Goal: Information Seeking & Learning: Find specific page/section

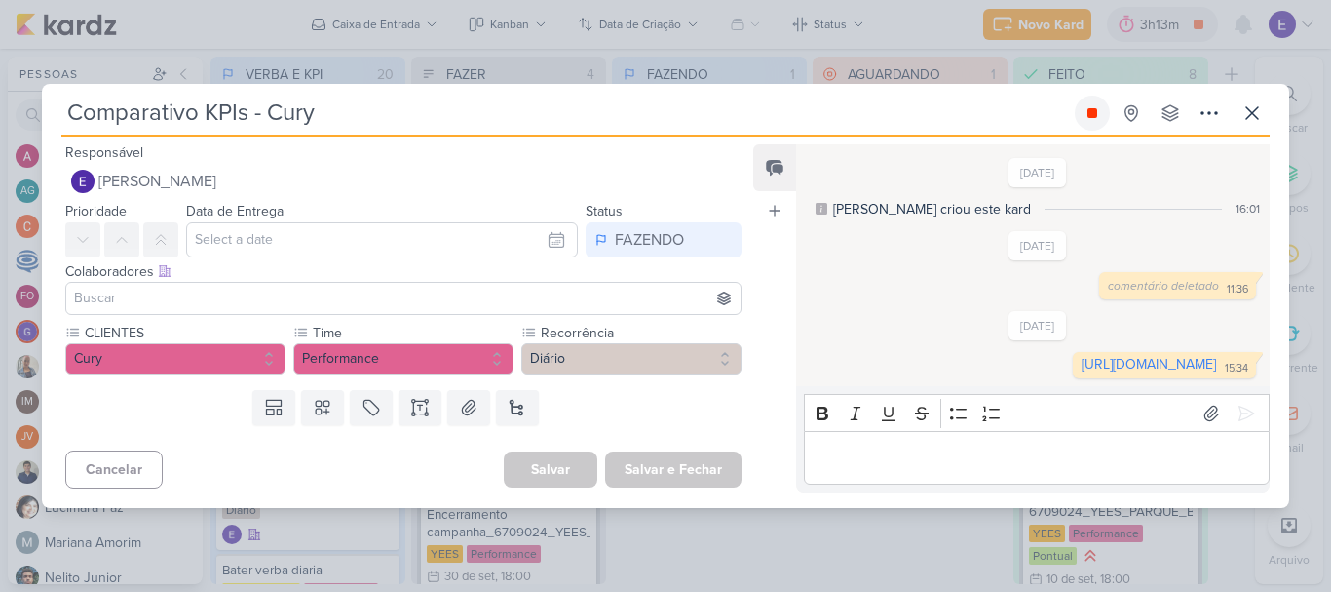
click at [1085, 106] on button at bounding box center [1092, 113] width 35 height 35
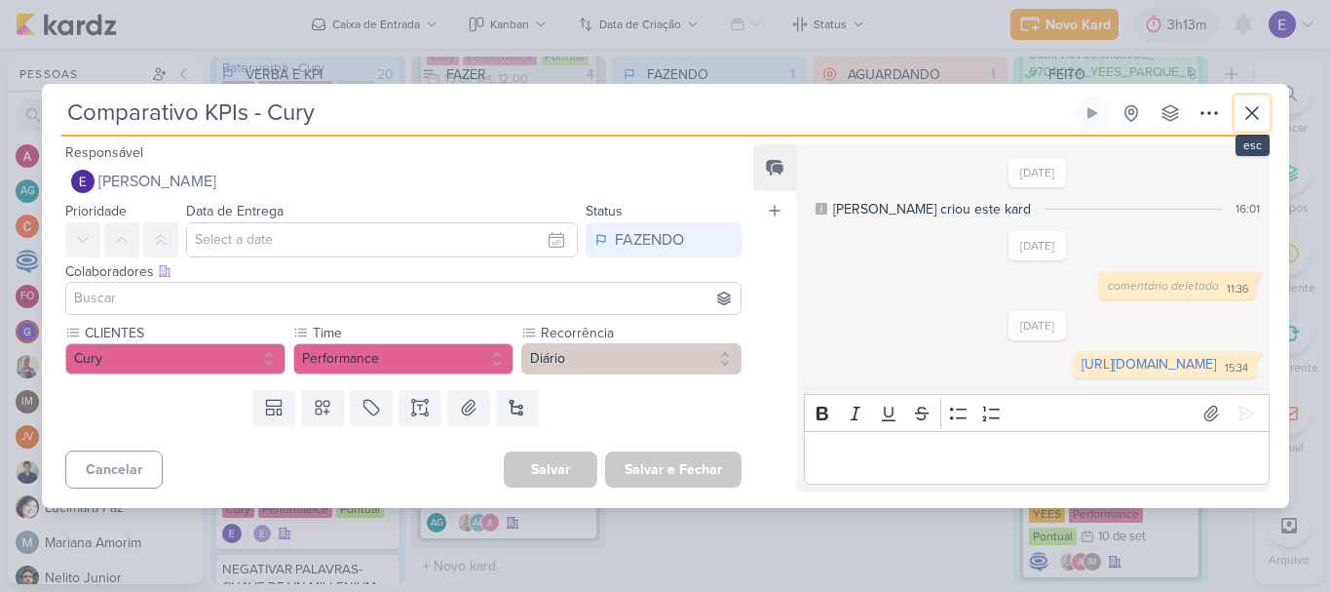
click at [1256, 107] on icon at bounding box center [1253, 113] width 12 height 12
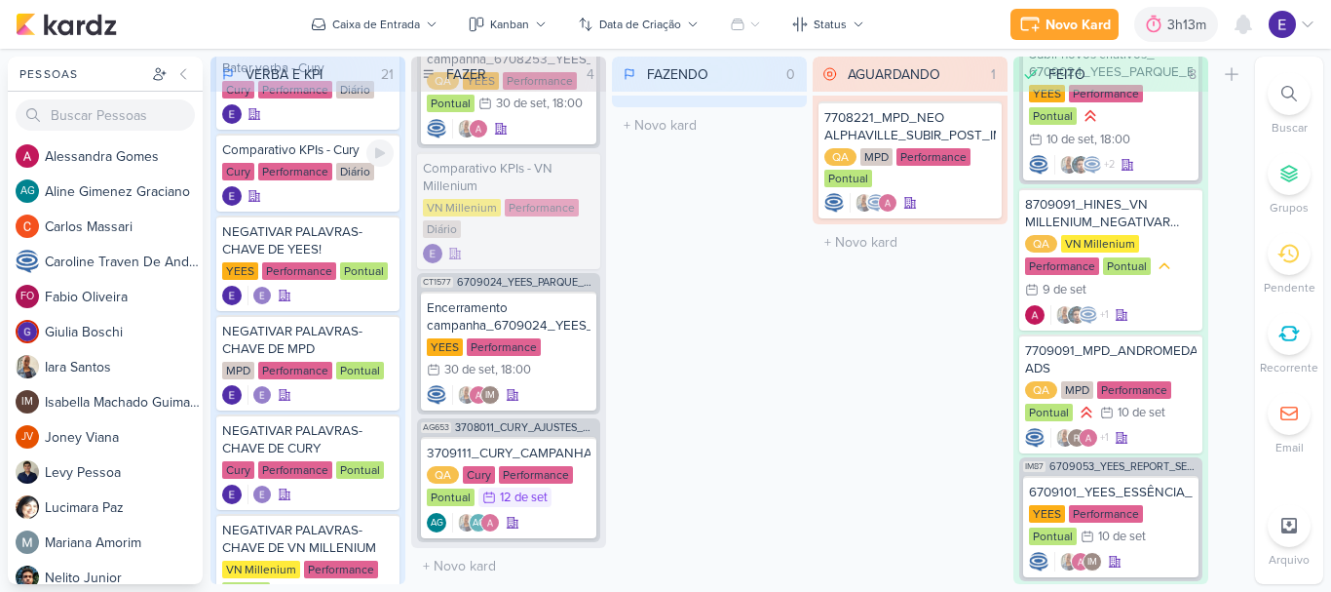
scroll to position [214, 0]
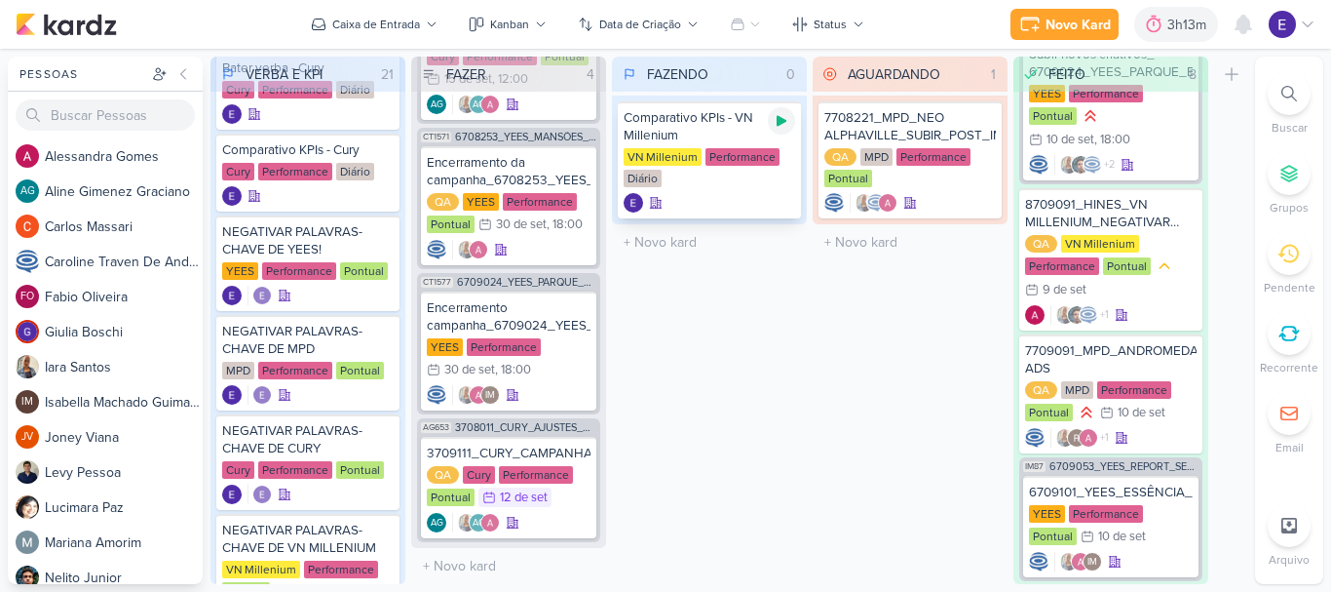
click at [782, 129] on div at bounding box center [781, 120] width 27 height 27
click at [741, 170] on div "VN Millenium Performance Diário" at bounding box center [710, 168] width 172 height 41
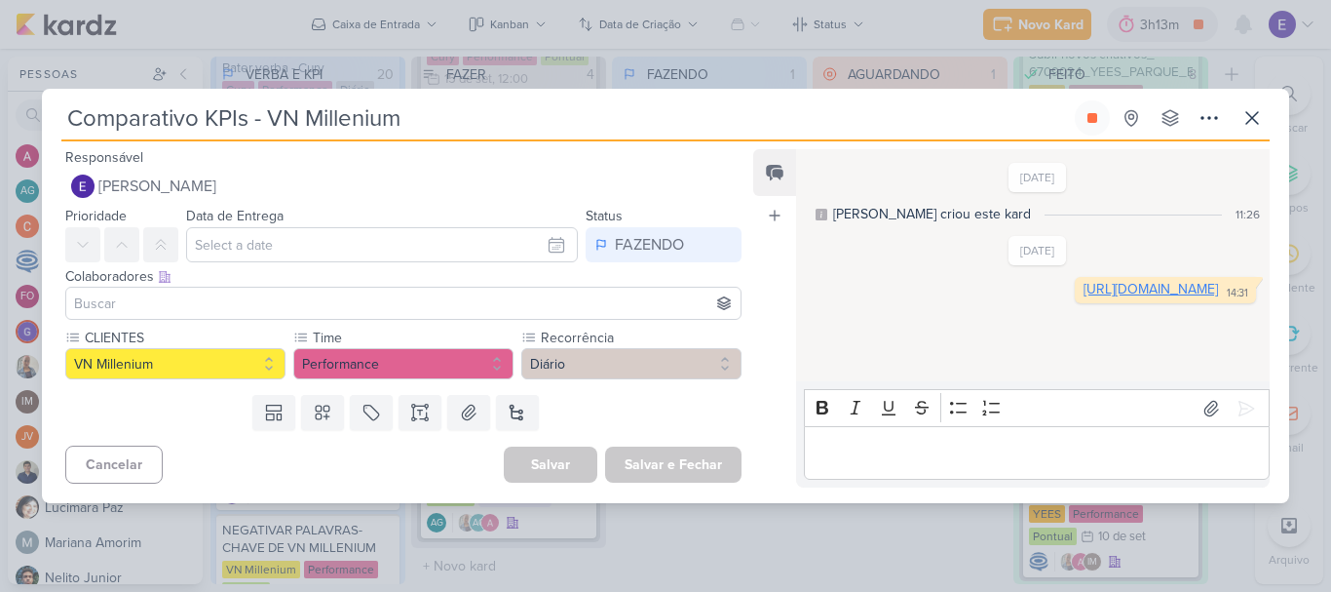
click at [1084, 297] on link "[URL][DOMAIN_NAME]" at bounding box center [1151, 289] width 134 height 17
click at [1096, 125] on icon at bounding box center [1093, 118] width 16 height 16
click at [1260, 118] on icon at bounding box center [1252, 117] width 23 height 23
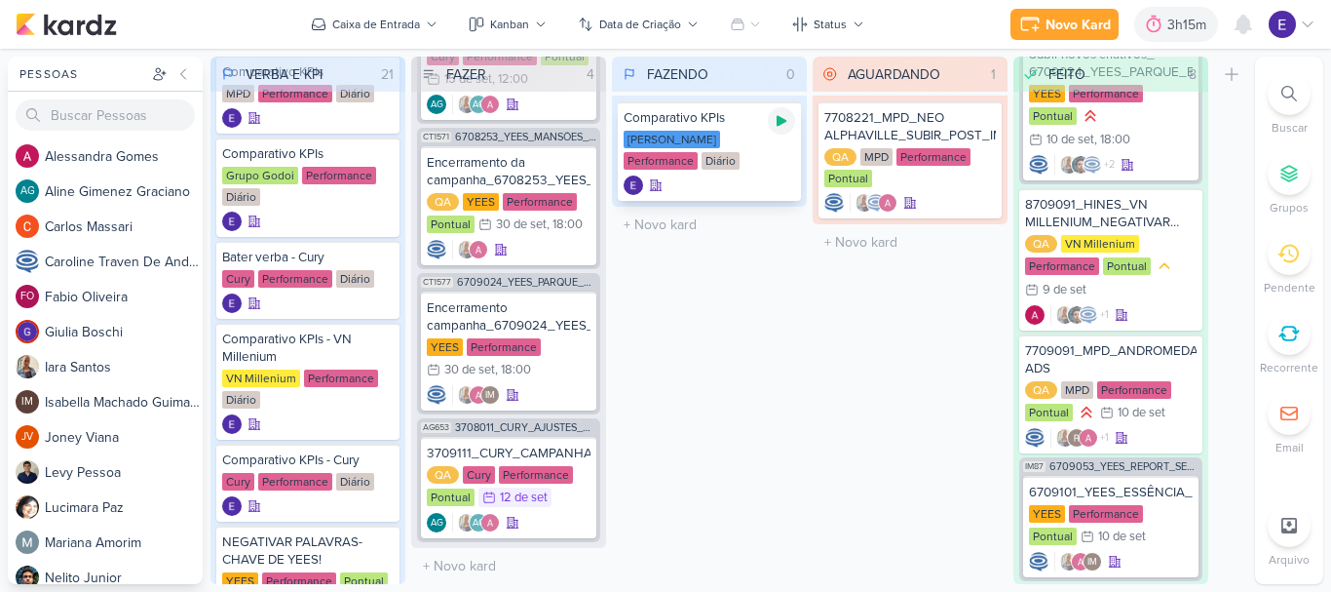
click at [785, 123] on icon at bounding box center [782, 121] width 16 height 16
click at [748, 172] on div "Comparativo KPIs [PERSON_NAME] Performance Diário" at bounding box center [709, 150] width 183 height 99
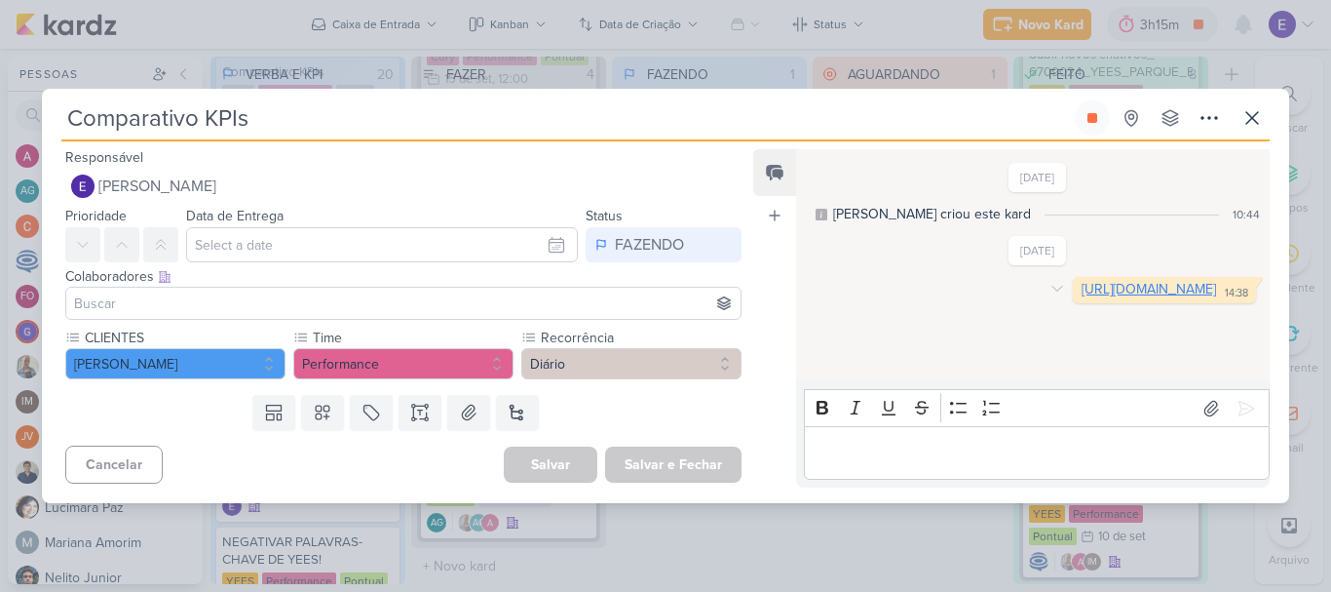
click at [1082, 297] on link "[URL][DOMAIN_NAME]" at bounding box center [1149, 289] width 134 height 17
click at [1090, 123] on icon at bounding box center [1093, 118] width 10 height 10
click at [1248, 111] on icon at bounding box center [1252, 117] width 23 height 23
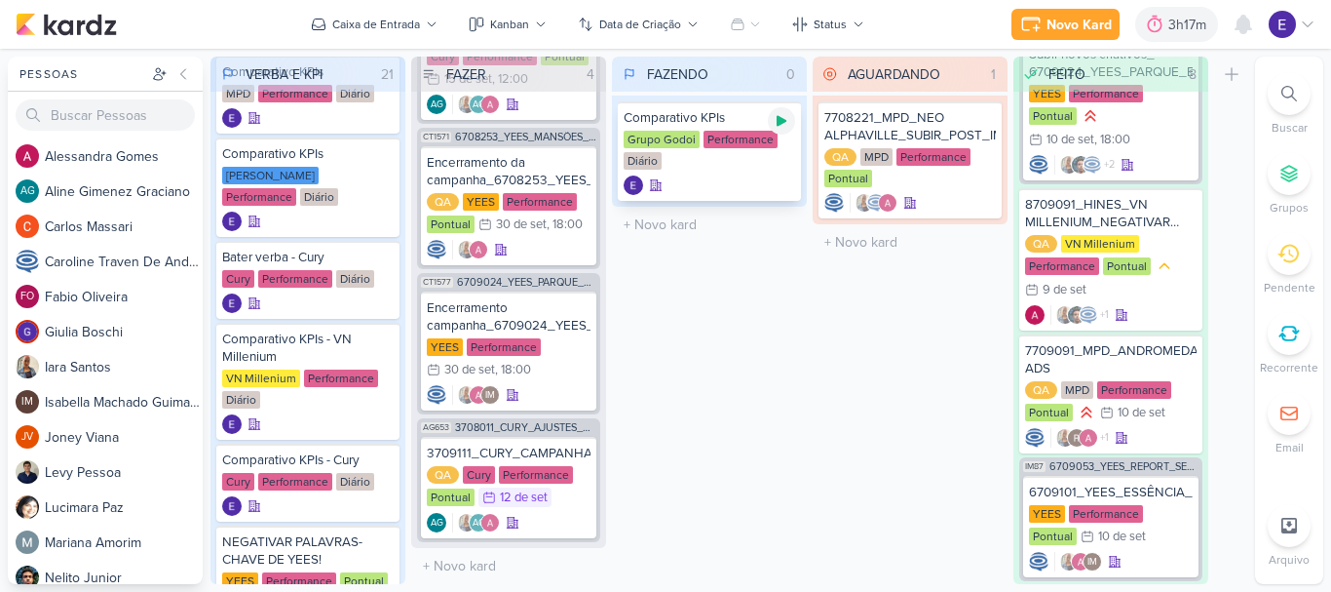
click at [782, 129] on div at bounding box center [781, 120] width 27 height 27
click at [737, 184] on div at bounding box center [710, 184] width 172 height 19
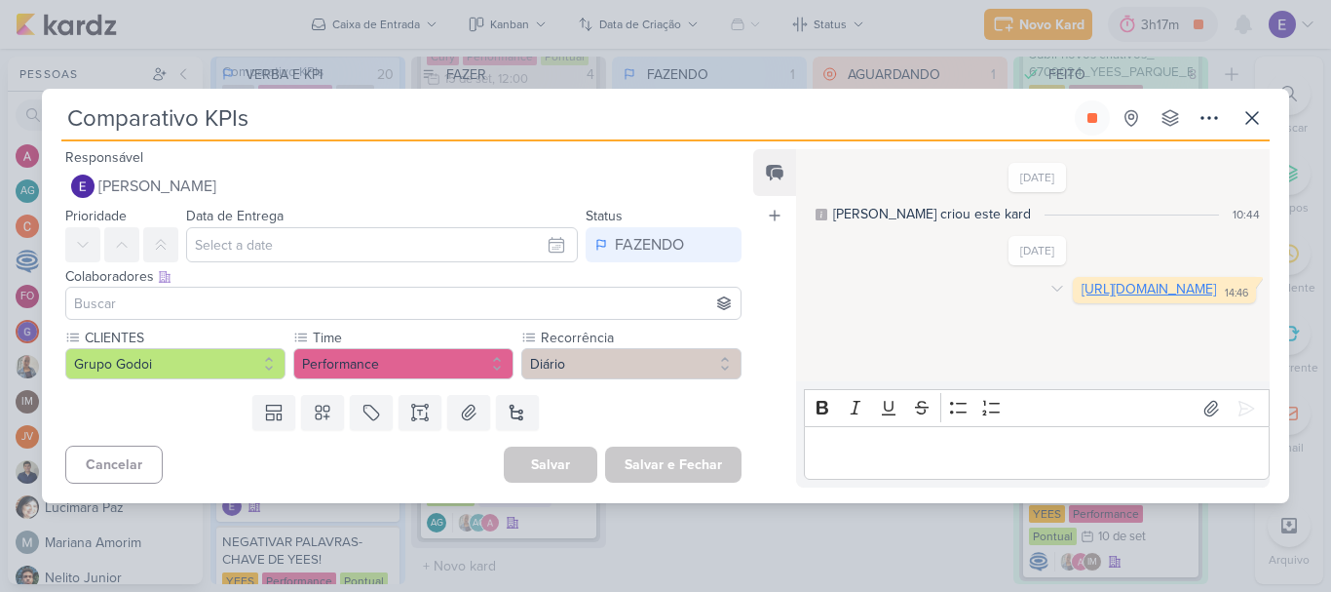
click at [1082, 297] on link "[URL][DOMAIN_NAME]" at bounding box center [1149, 289] width 134 height 17
click at [1096, 118] on icon at bounding box center [1093, 118] width 10 height 10
click at [1249, 120] on icon at bounding box center [1253, 118] width 12 height 12
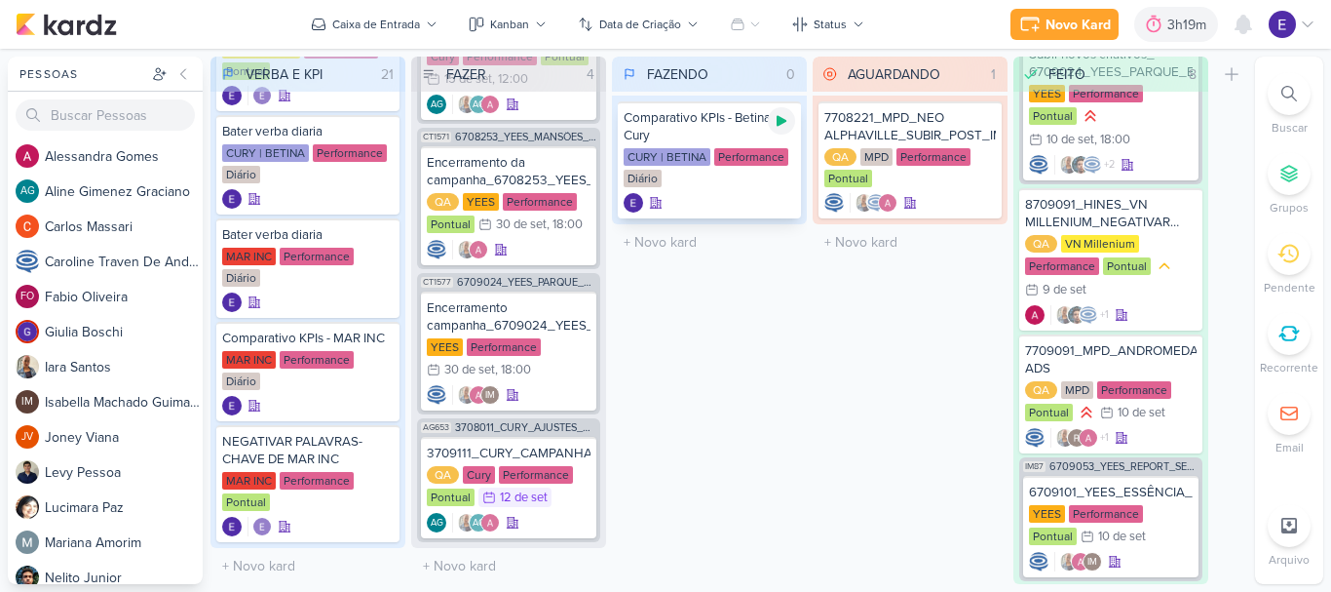
click at [785, 124] on icon at bounding box center [782, 121] width 16 height 16
click at [759, 168] on div "CURY | BETINA Performance Diário" at bounding box center [710, 168] width 172 height 41
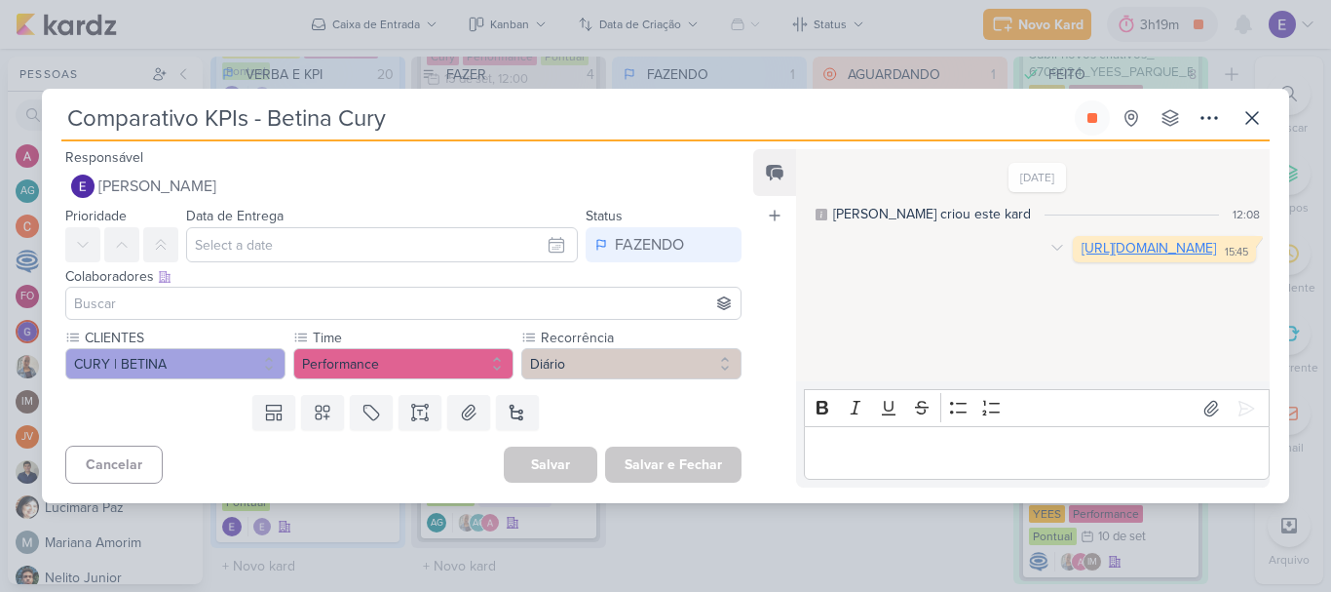
click at [1082, 256] on link "[URL][DOMAIN_NAME]" at bounding box center [1149, 248] width 134 height 17
click at [1100, 119] on button at bounding box center [1092, 117] width 35 height 35
click at [1247, 118] on icon at bounding box center [1252, 117] width 23 height 23
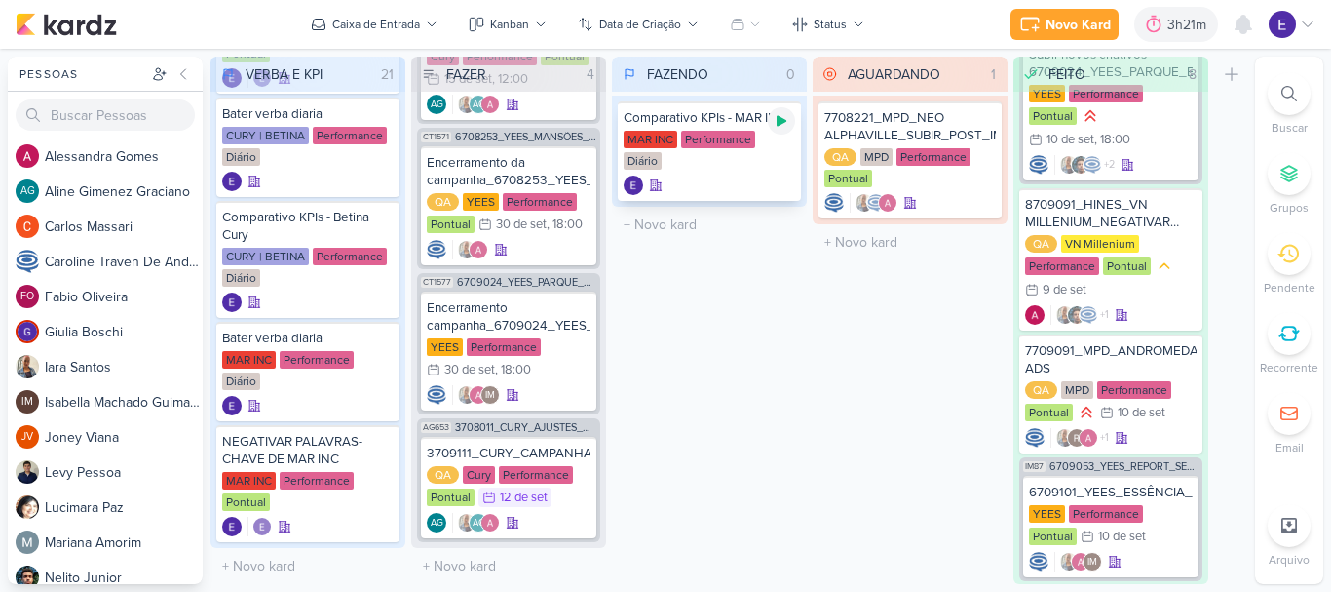
click at [790, 127] on div at bounding box center [781, 120] width 27 height 27
click at [547, 477] on div "QA Cury Performance Pontual 12/9 [DATE]" at bounding box center [509, 487] width 164 height 43
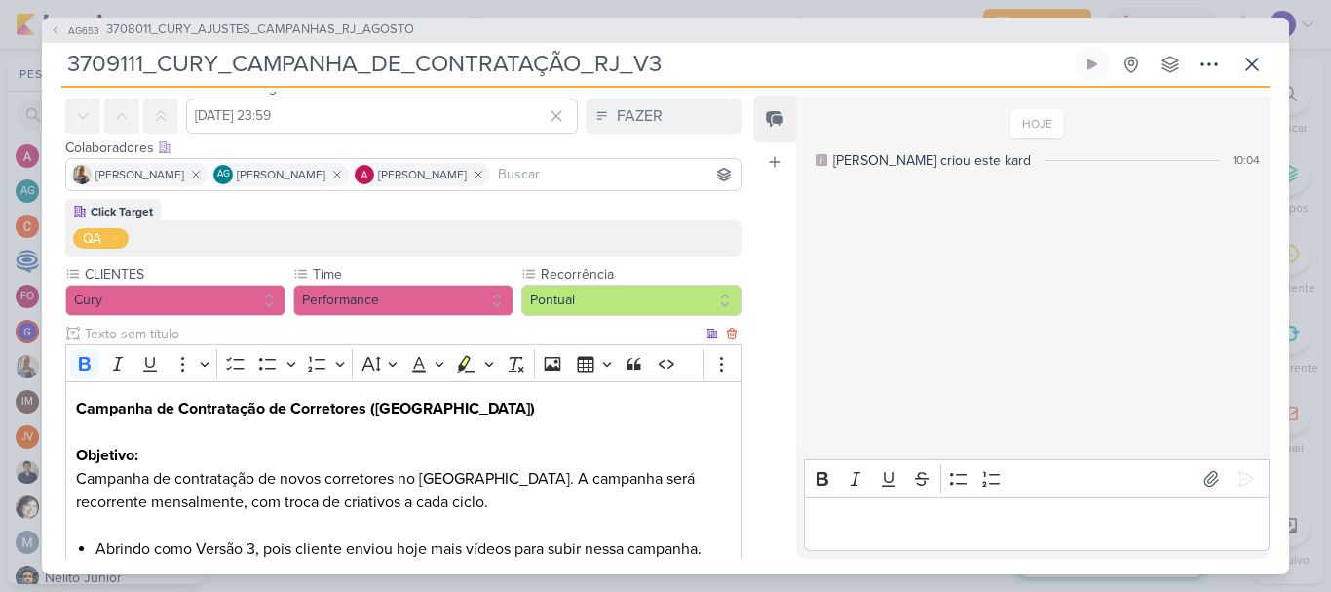
scroll to position [0, 0]
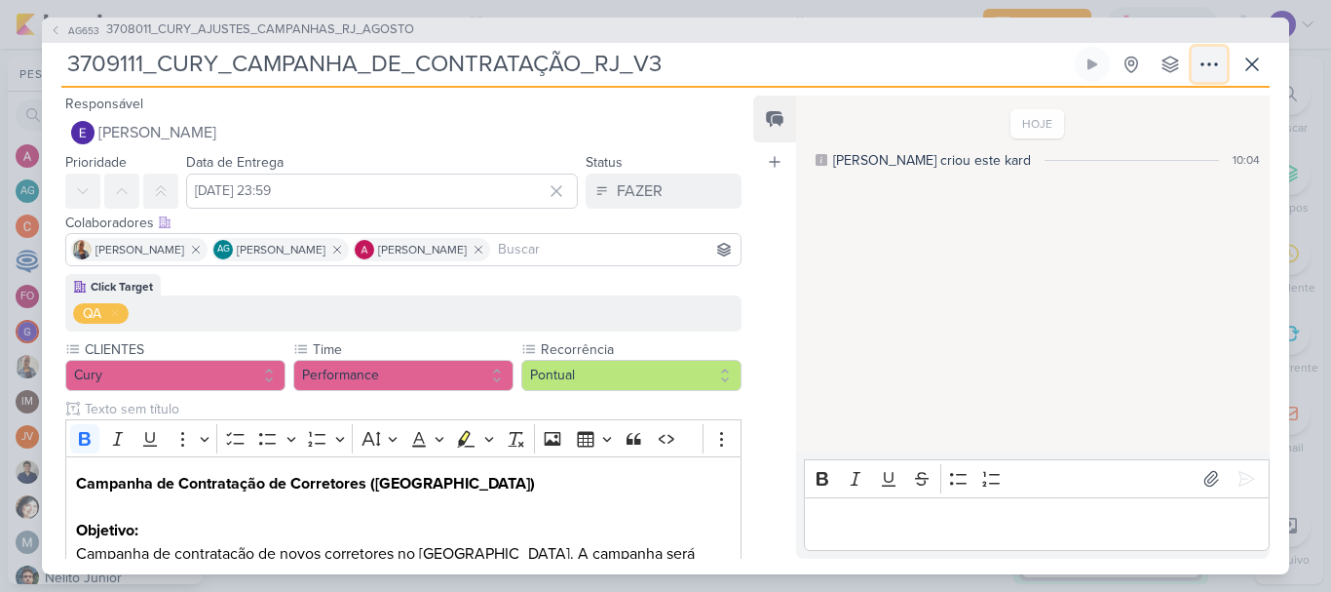
click at [1203, 68] on icon at bounding box center [1209, 64] width 23 height 23
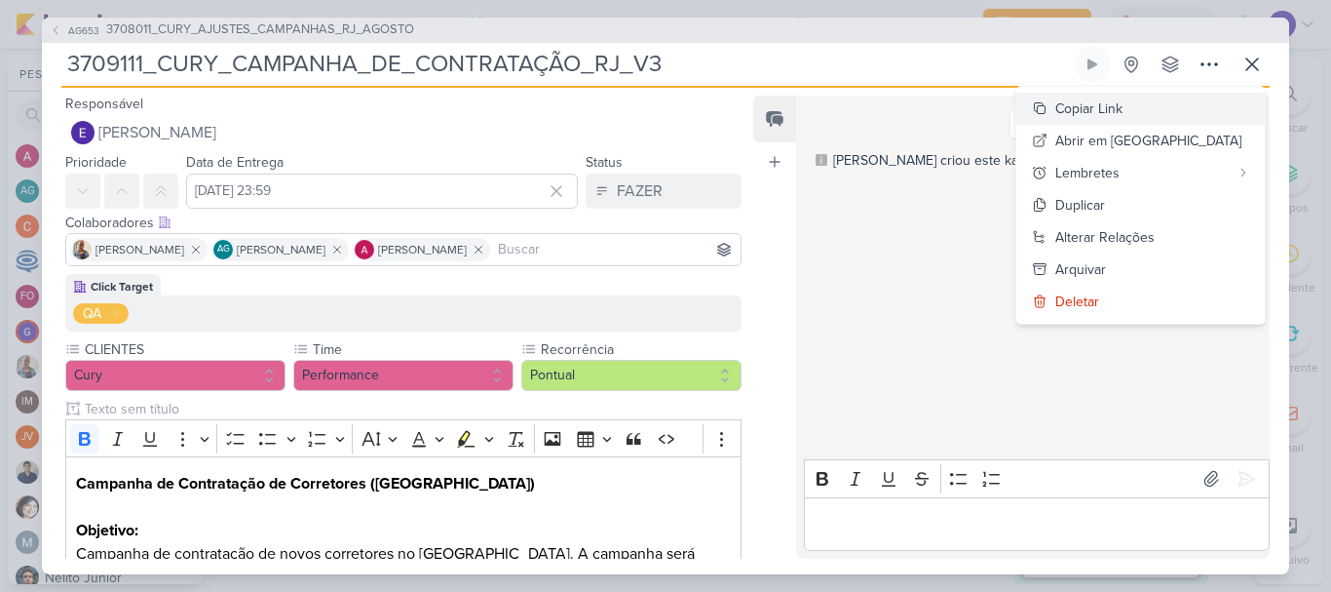
click at [1123, 111] on div "Copiar Link" at bounding box center [1088, 108] width 67 height 20
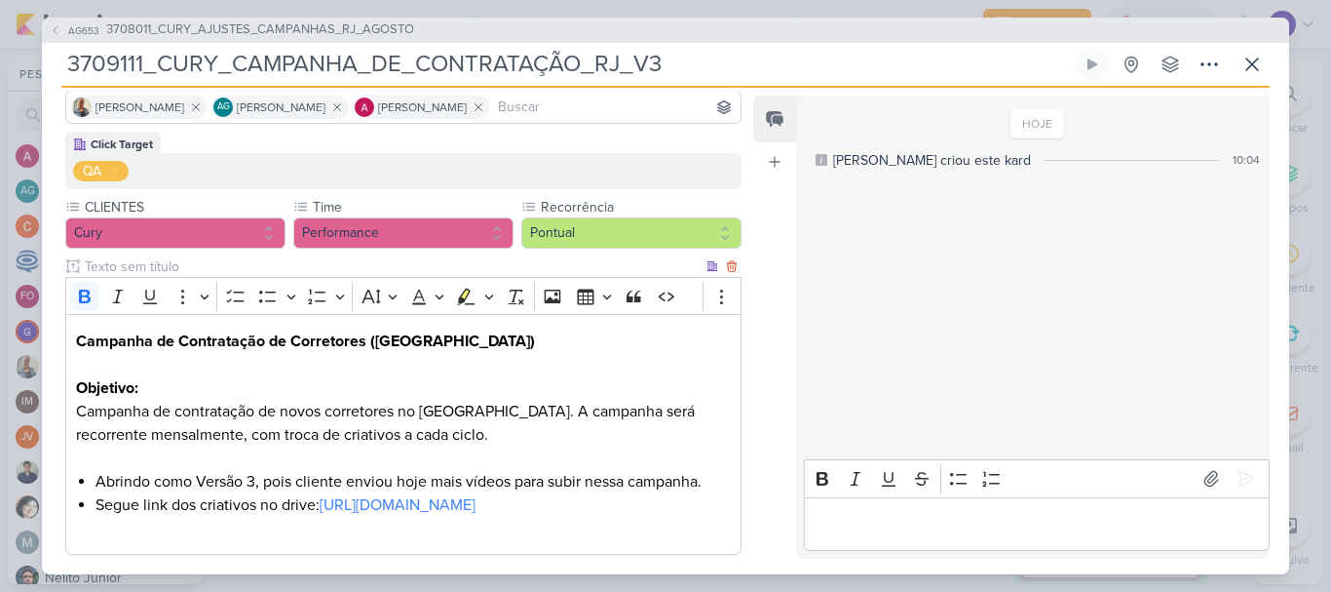
scroll to position [270, 0]
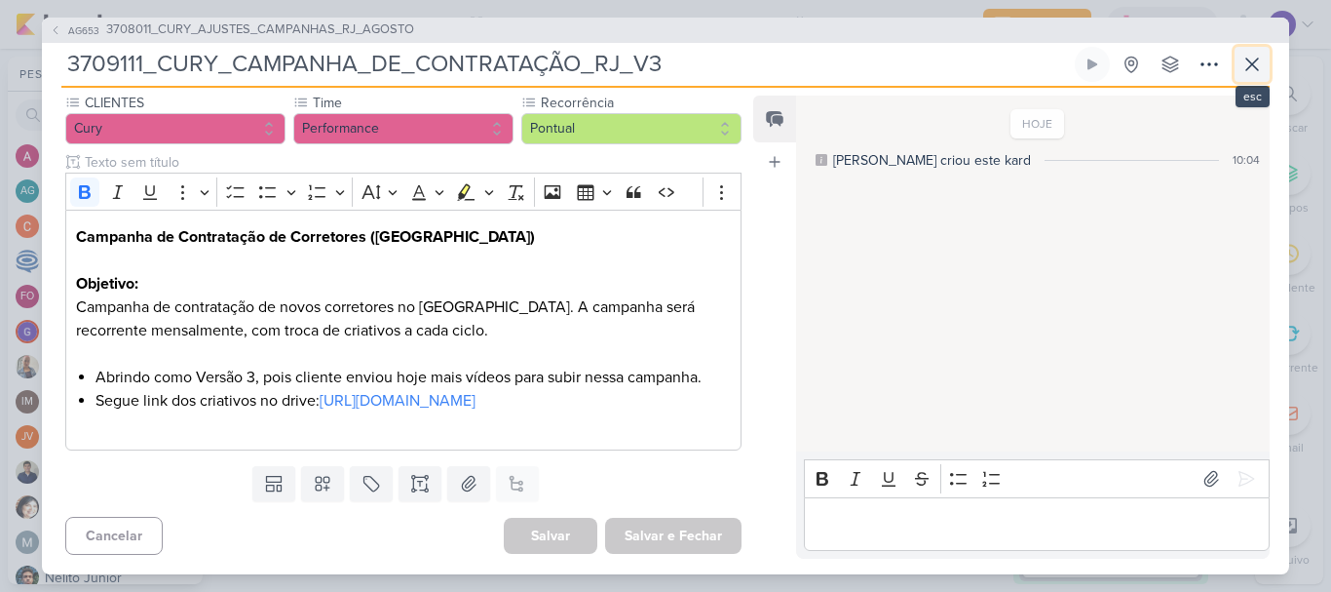
click at [1255, 59] on icon at bounding box center [1252, 64] width 23 height 23
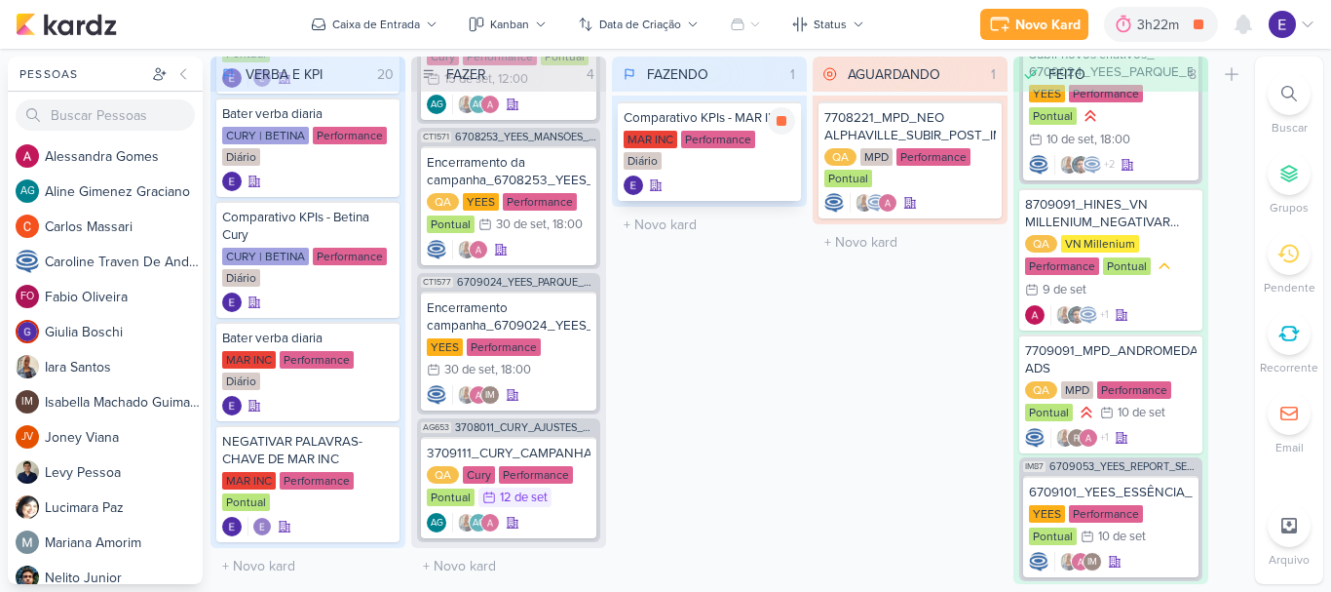
click at [753, 186] on div at bounding box center [710, 184] width 172 height 19
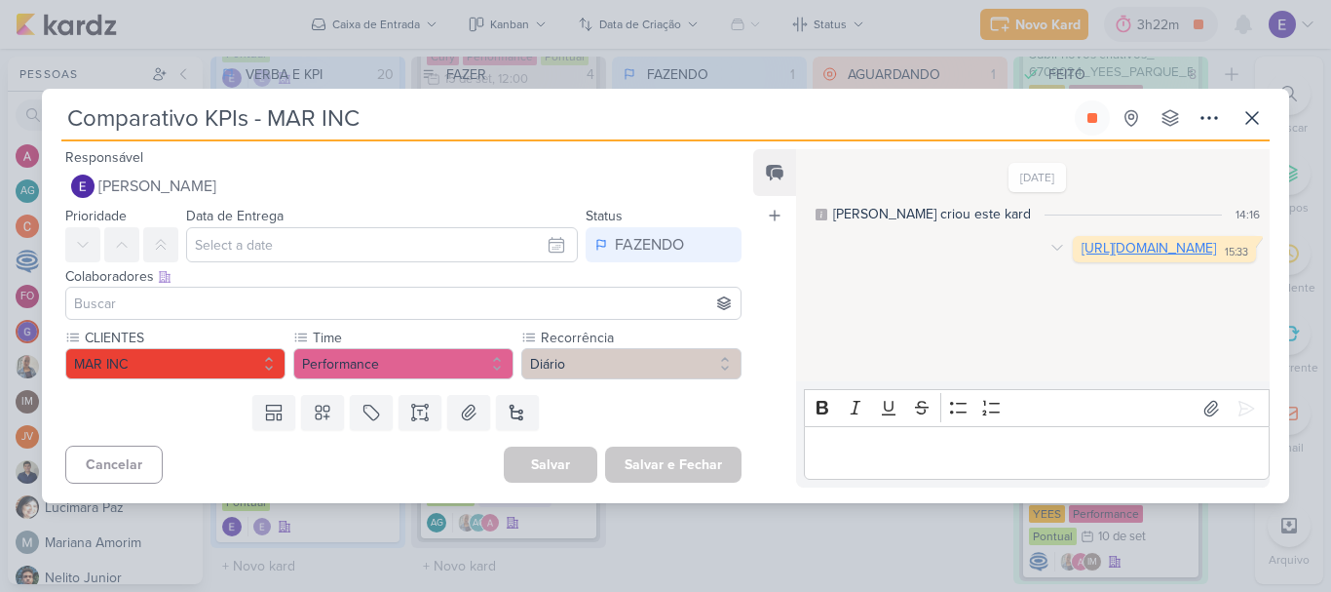
click at [1082, 256] on link "[URL][DOMAIN_NAME]" at bounding box center [1149, 248] width 134 height 17
click at [1254, 117] on icon at bounding box center [1253, 118] width 12 height 12
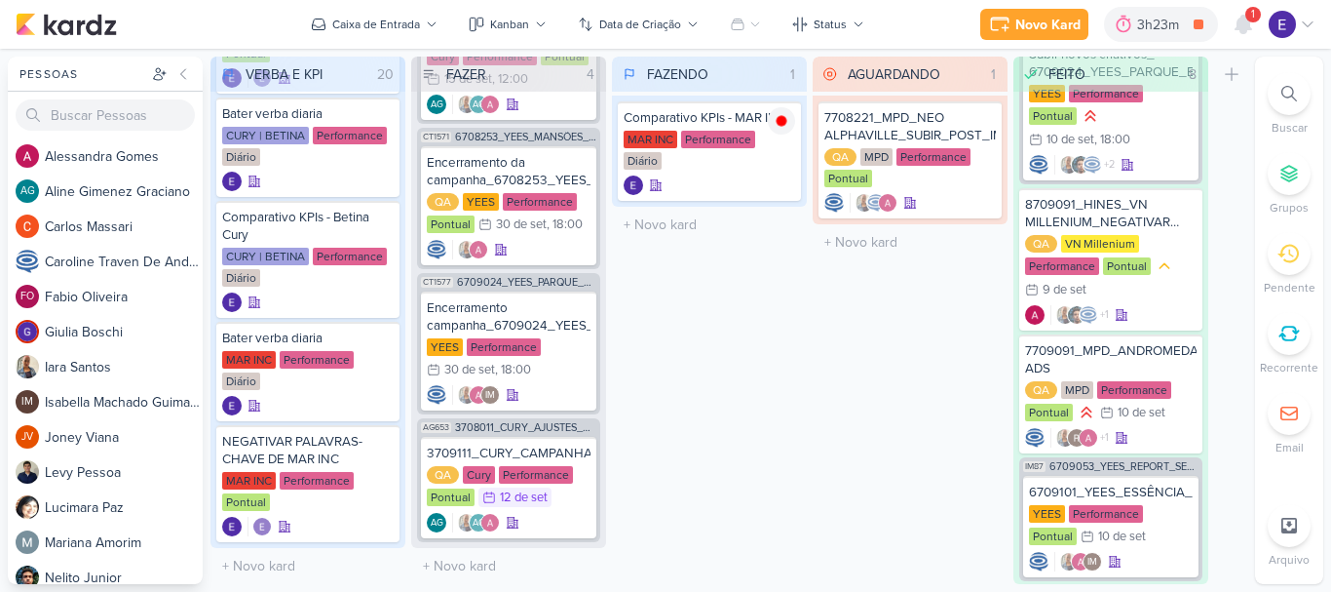
click at [1253, 11] on span "1" at bounding box center [1253, 15] width 4 height 16
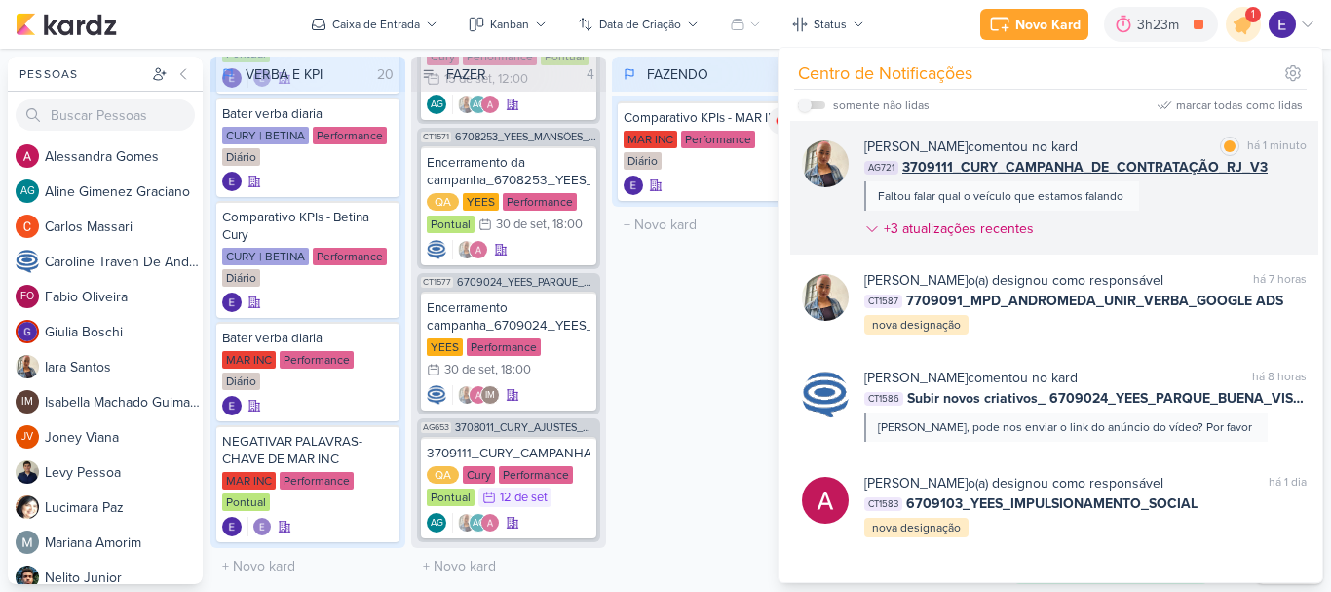
click at [1201, 164] on span "3709111_CURY_CAMPANHA_DE_CONTRATAÇÃO_RJ_V3" at bounding box center [1084, 167] width 365 height 20
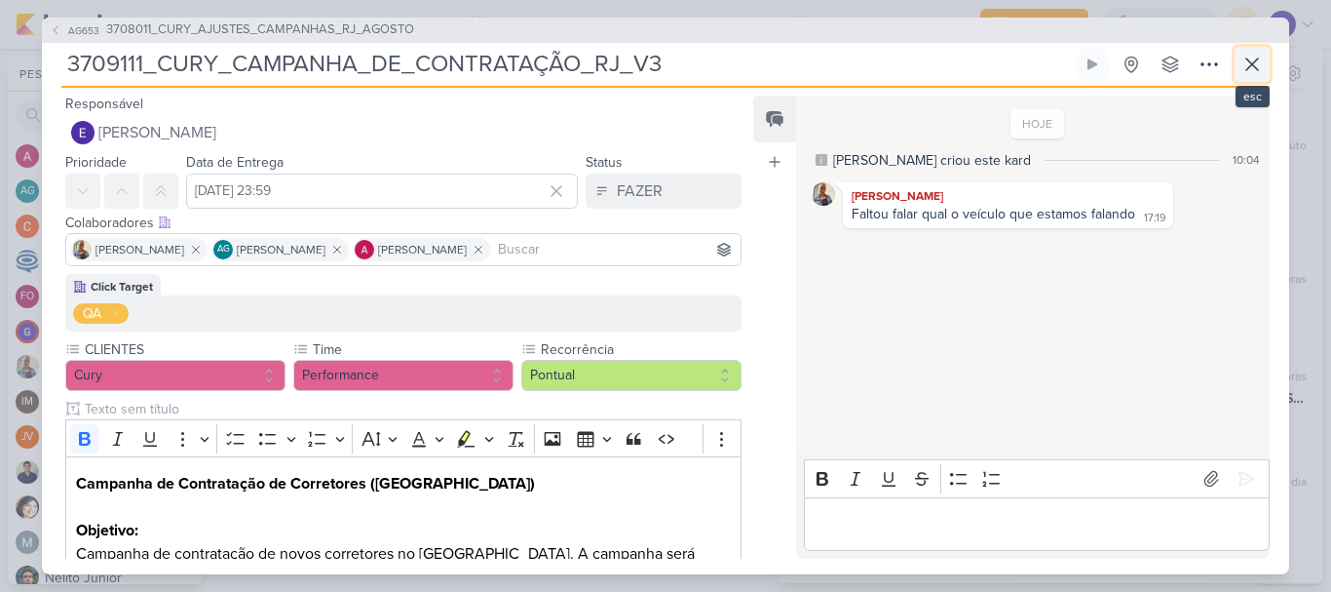
click at [1258, 64] on icon at bounding box center [1252, 64] width 23 height 23
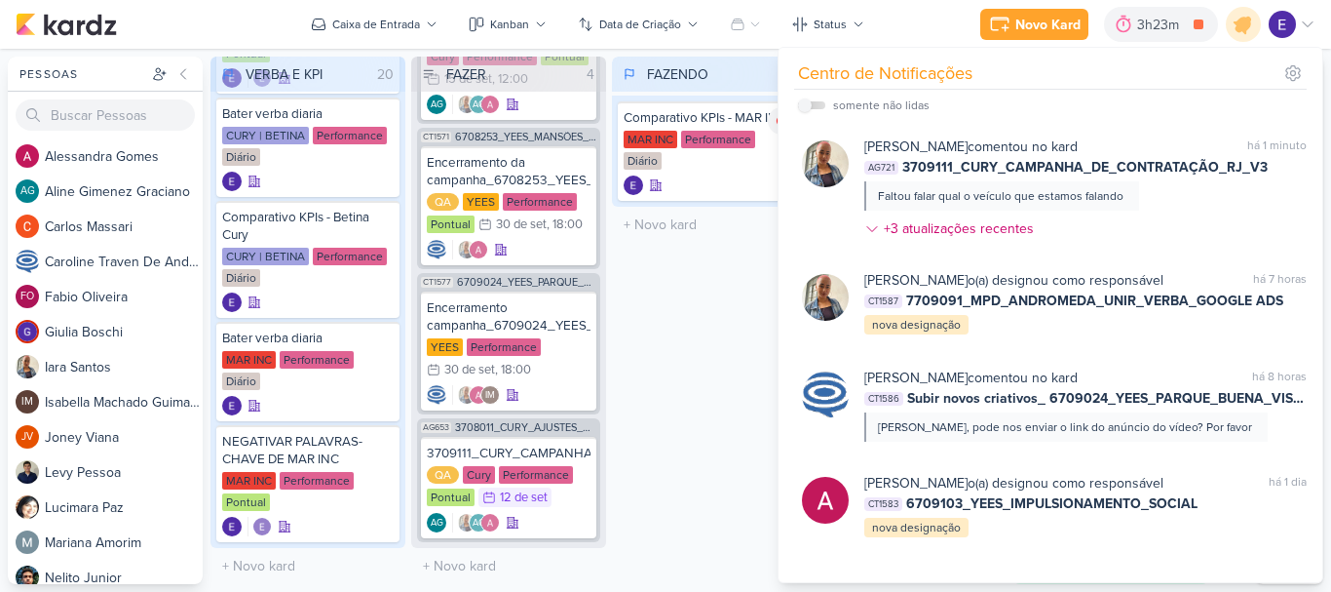
click at [743, 395] on div "FAZENDO 1 Mover Para Esquerda Mover Para Direita [GEOGRAPHIC_DATA] Comparativo …" at bounding box center [709, 320] width 195 height 527
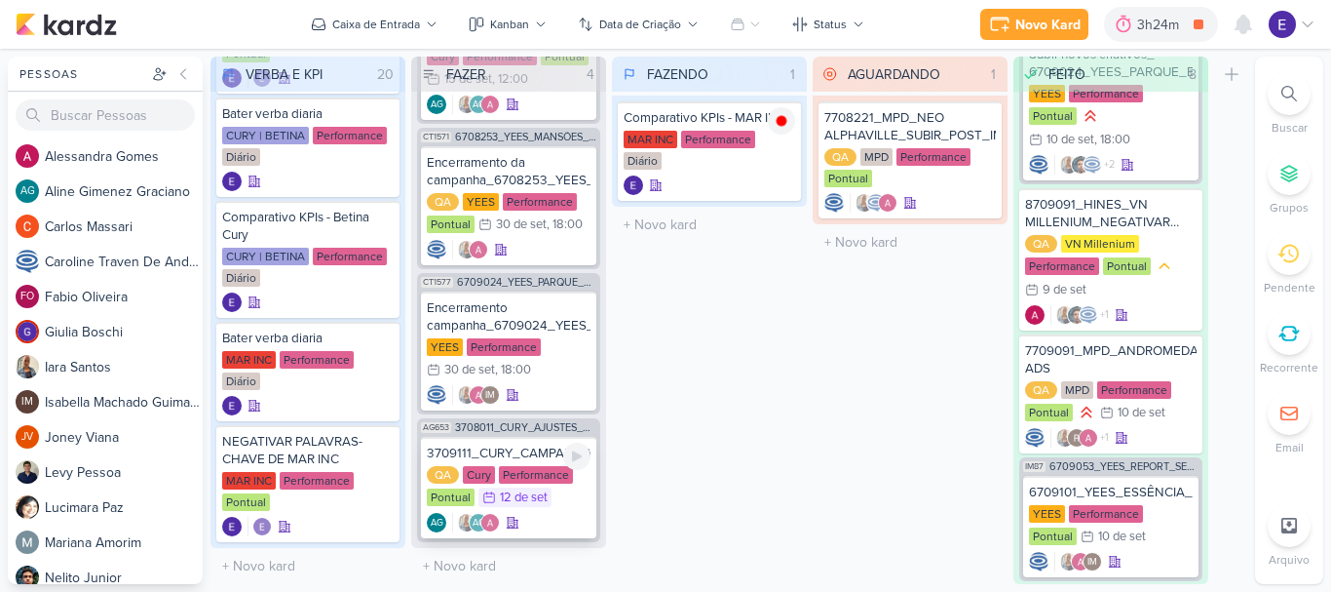
click at [561, 498] on div "QA Cury Performance Pontual 12/9 [DATE]" at bounding box center [509, 487] width 164 height 43
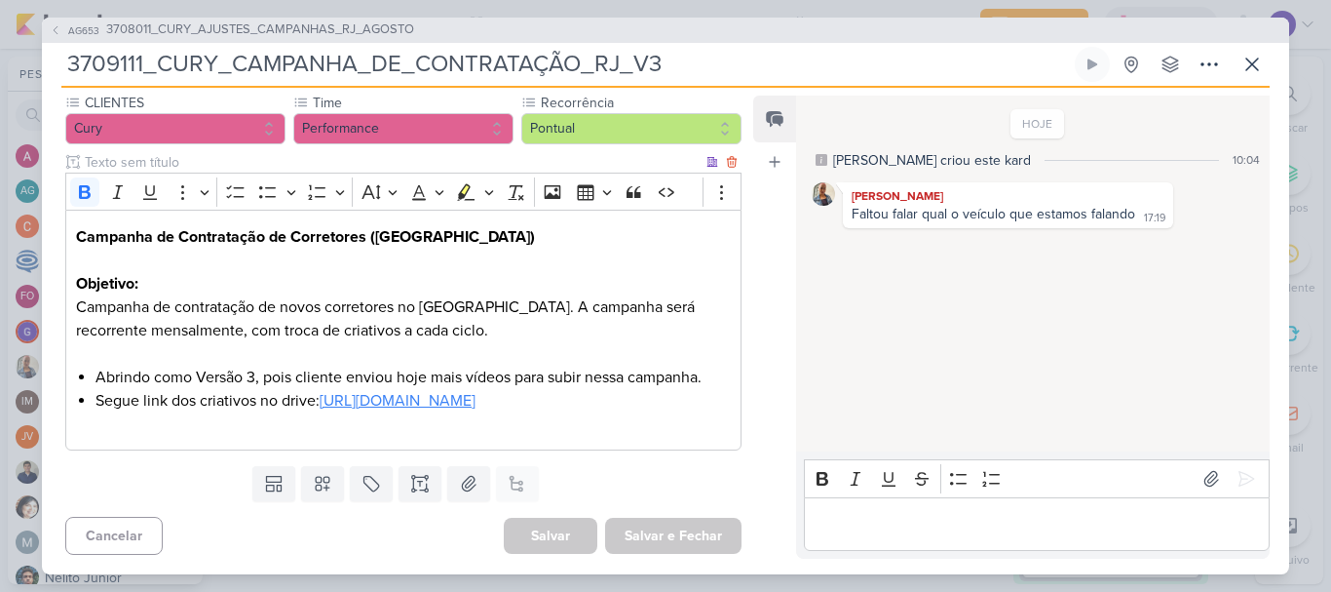
click at [476, 401] on link "[URL][DOMAIN_NAME]" at bounding box center [398, 400] width 156 height 19
click at [1250, 65] on icon at bounding box center [1253, 64] width 12 height 12
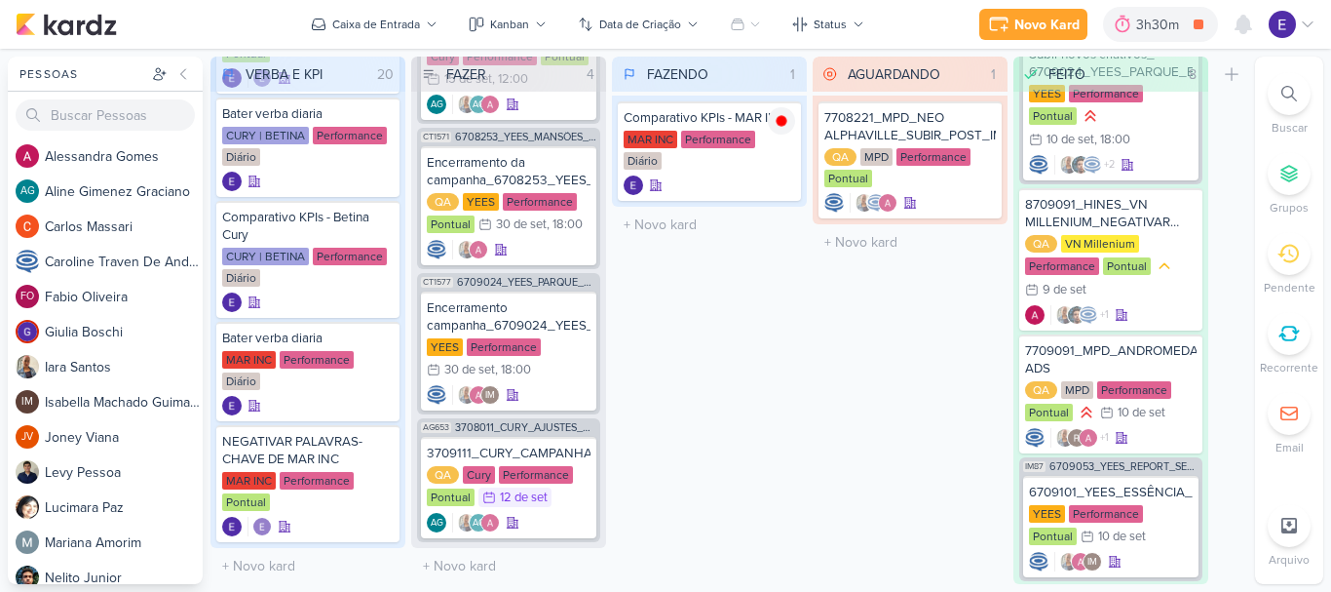
click at [1250, 65] on div "Pessoas [GEOGRAPHIC_DATA] A l e s s a n d r a G o m e s AG A l i n e G i m e n …" at bounding box center [665, 320] width 1331 height 527
click at [788, 127] on icon at bounding box center [782, 121] width 16 height 16
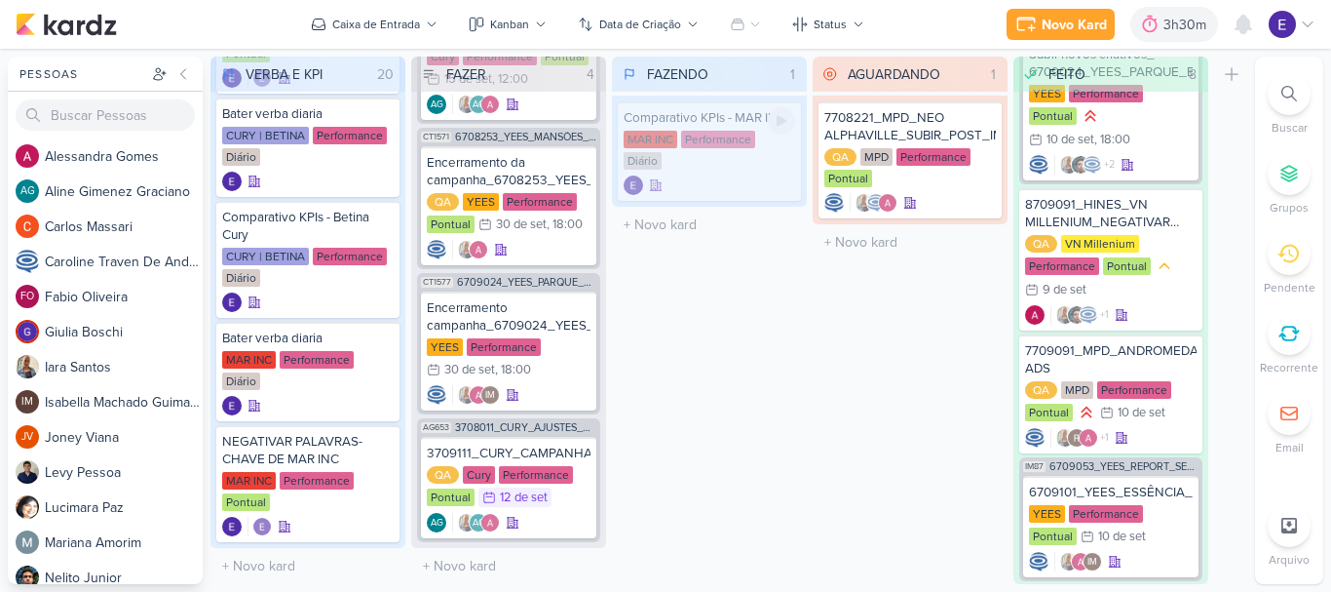
scroll to position [318, 0]
